Goal: Book appointment/travel/reservation

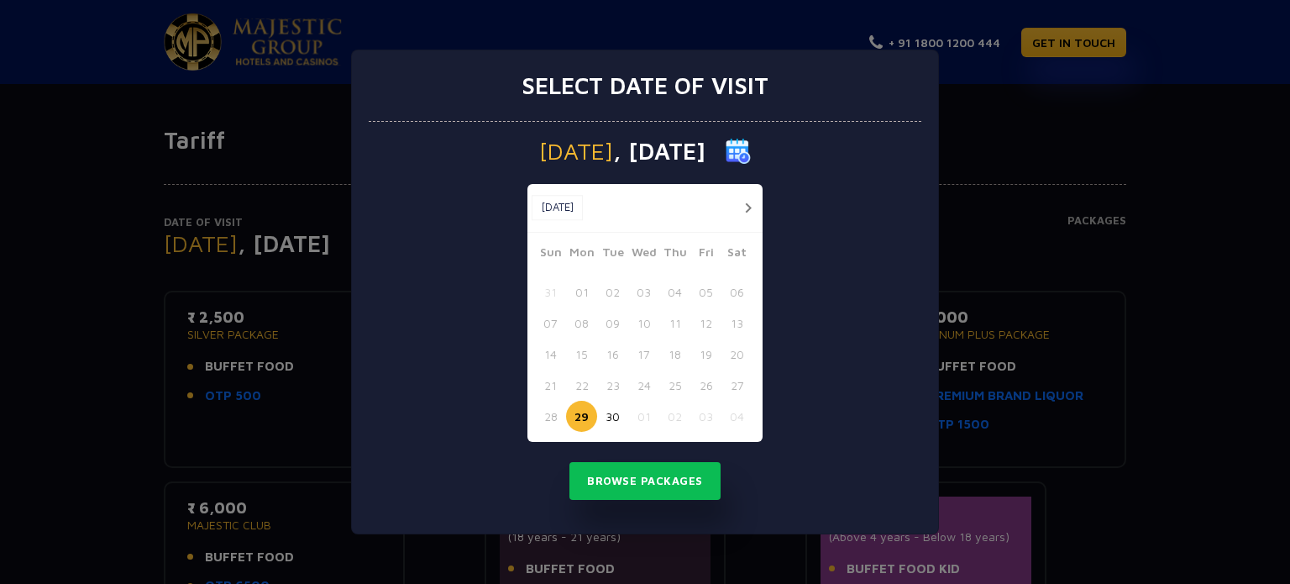
click at [744, 202] on button "button" at bounding box center [747, 207] width 21 height 21
click at [608, 385] on button "21" at bounding box center [612, 384] width 31 height 31
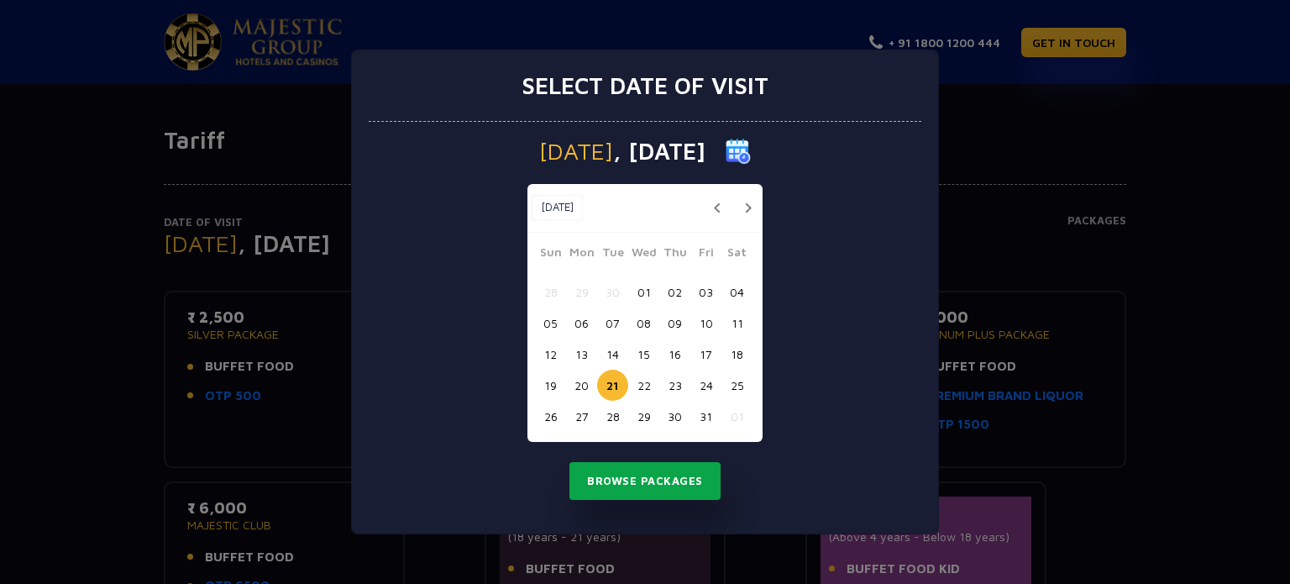
click at [641, 476] on button "Browse Packages" at bounding box center [644, 481] width 151 height 39
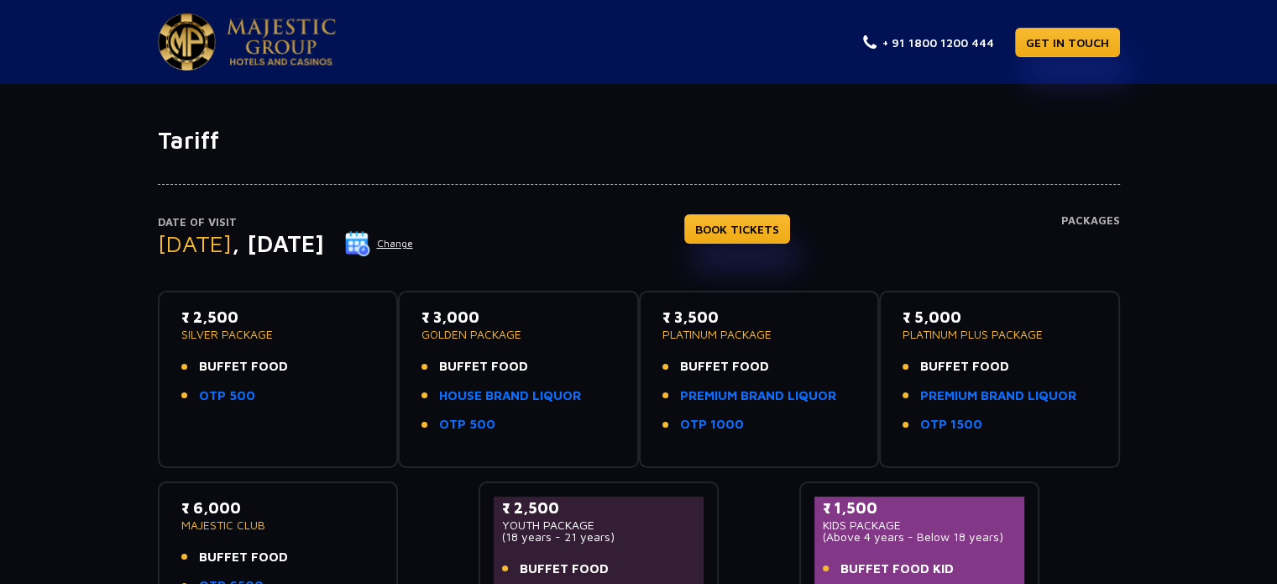
scroll to position [84, 0]
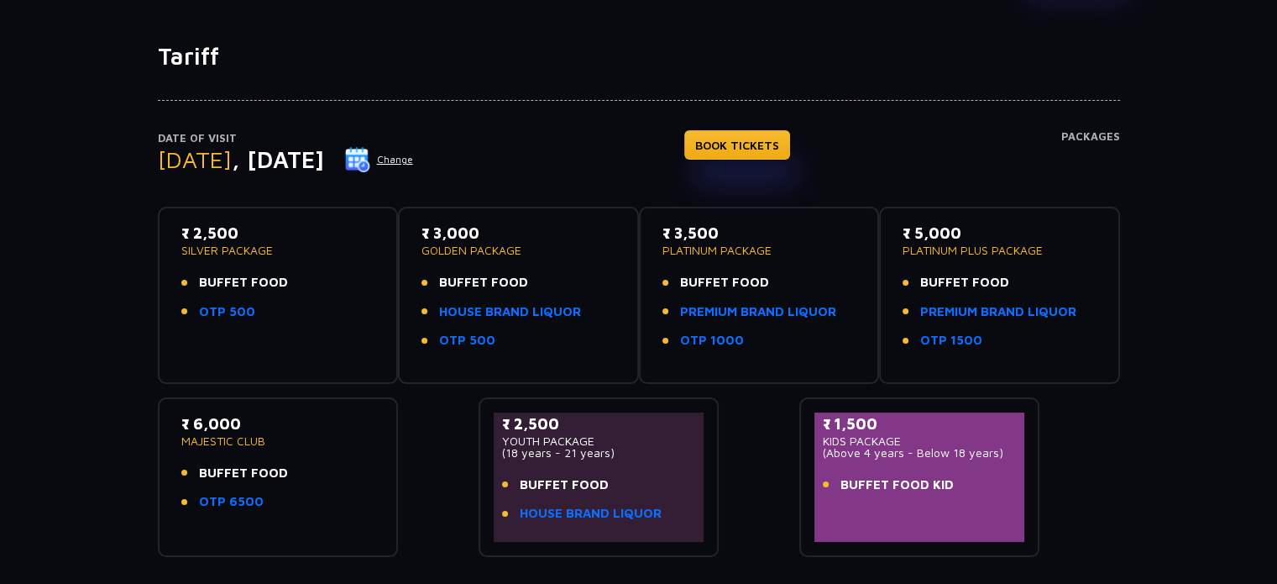
click at [611, 457] on div "₹ 2,500 YOUTH PACKAGE (18 years - 21 years) BUFFET FOOD HOUSE BRAND LIQUOR" at bounding box center [599, 472] width 194 height 121
click at [631, 453] on p "(18 years - 21 years)" at bounding box center [599, 453] width 194 height 12
click at [789, 144] on link "BOOK TICKETS" at bounding box center [737, 144] width 106 height 29
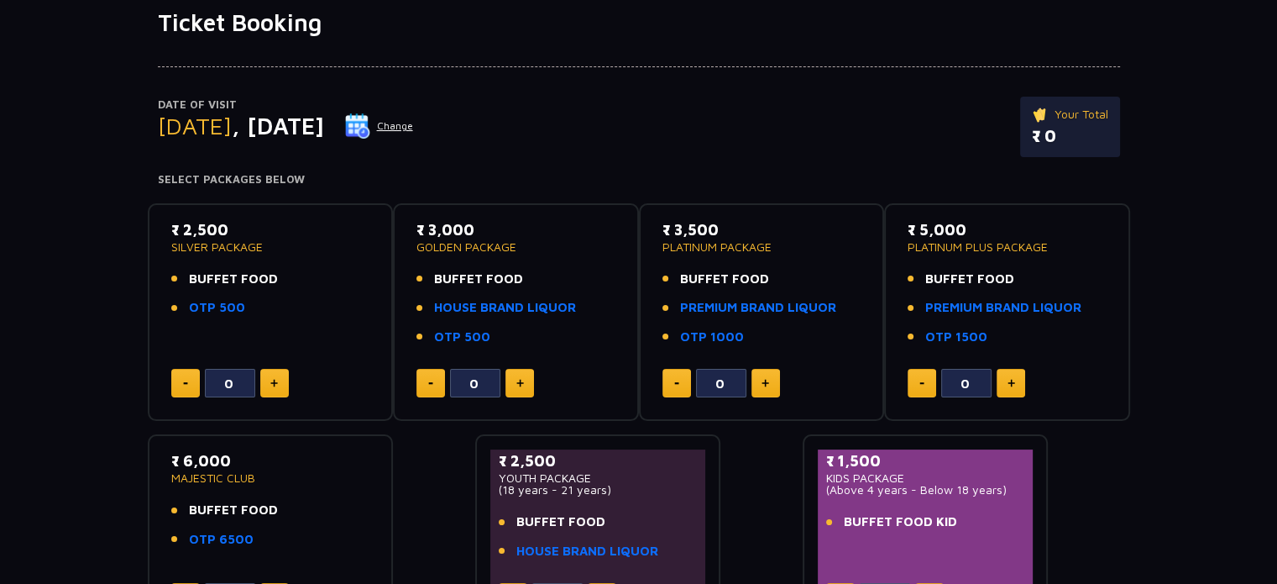
scroll to position [202, 0]
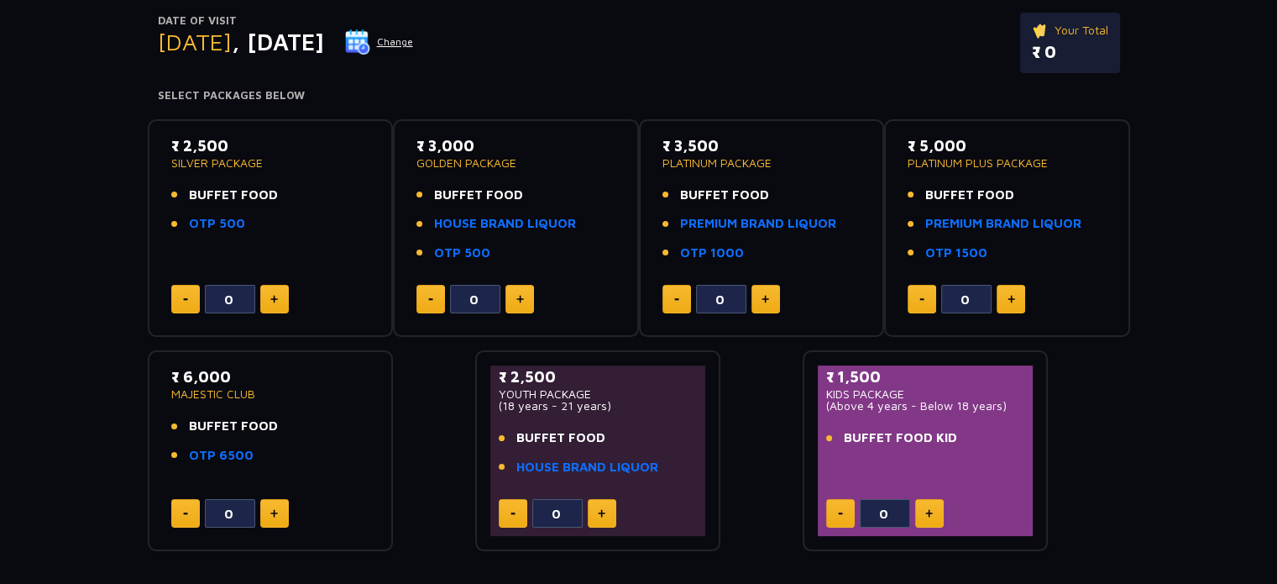
click at [605, 510] on button at bounding box center [602, 513] width 29 height 29
type input "1"
click at [515, 221] on link "HOUSE BRAND LIQUOR" at bounding box center [505, 223] width 142 height 19
click at [227, 226] on link "OTP 500" at bounding box center [217, 223] width 56 height 19
